Goal: Task Accomplishment & Management: Manage account settings

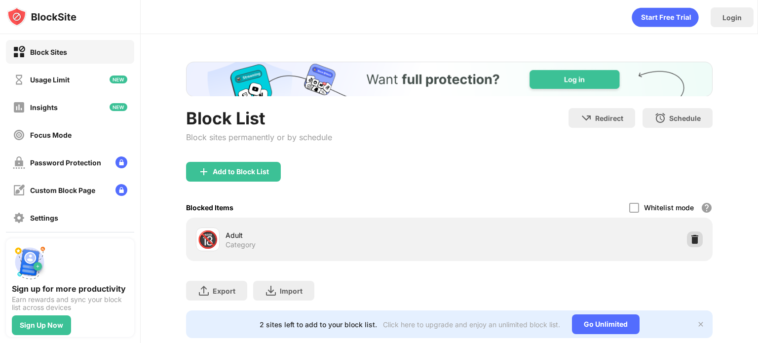
click at [690, 236] on img at bounding box center [695, 240] width 10 height 10
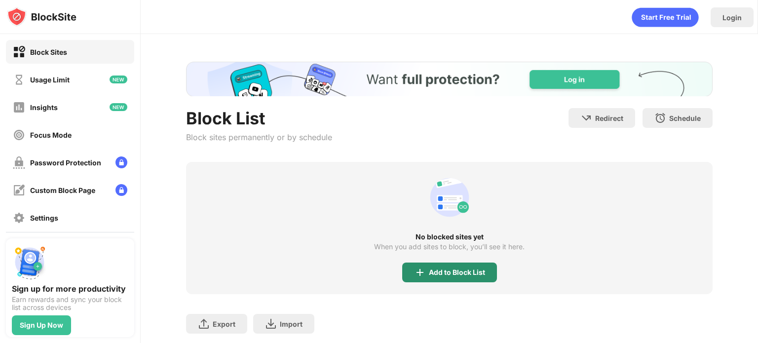
click at [474, 266] on div "Add to Block List" at bounding box center [449, 273] width 95 height 20
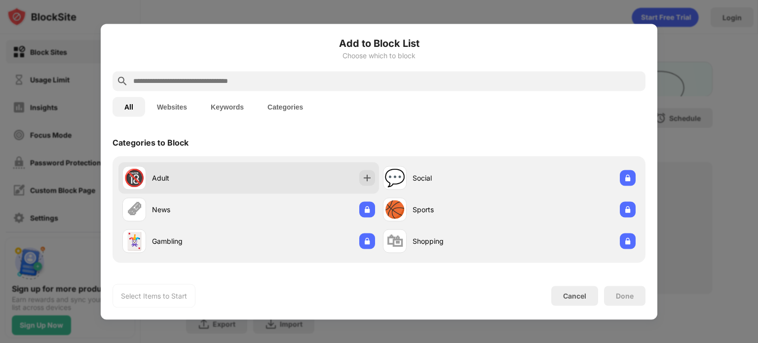
click at [320, 164] on div "🔞 Adult" at bounding box center [248, 178] width 261 height 32
